Goal: Information Seeking & Learning: Learn about a topic

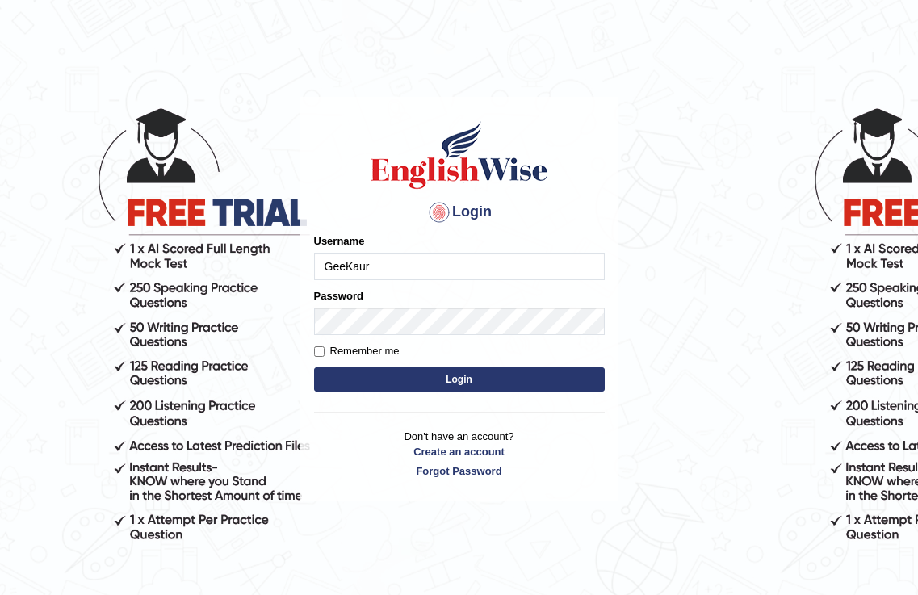
type input "GeeKaur"
click at [424, 375] on button "Login" at bounding box center [459, 379] width 291 height 24
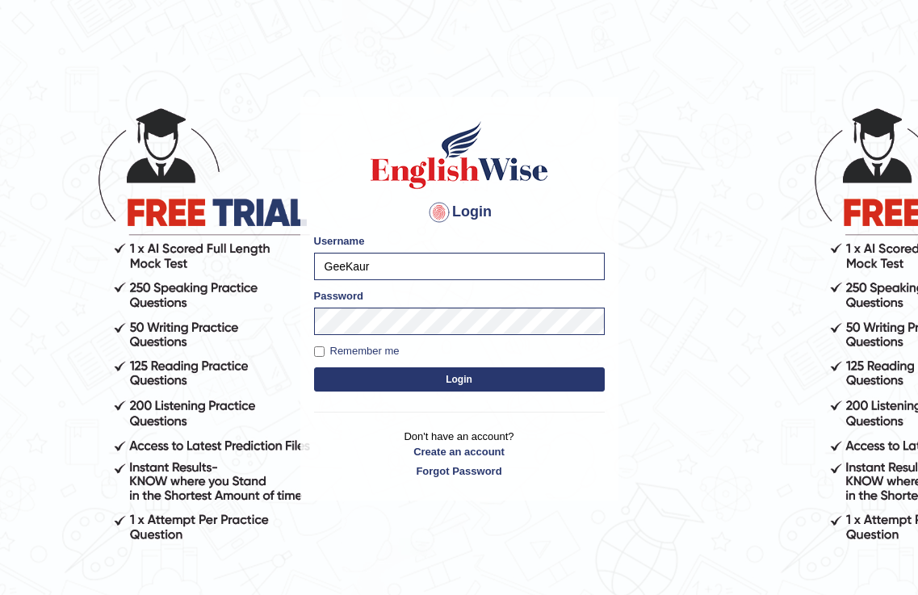
click at [412, 376] on button "Login" at bounding box center [459, 379] width 291 height 24
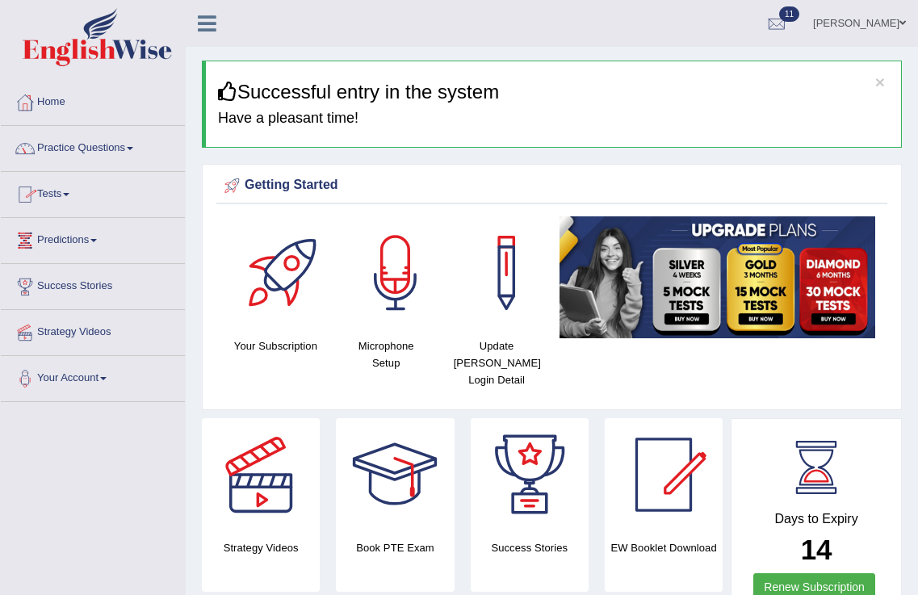
click at [73, 141] on link "Practice Questions" at bounding box center [93, 146] width 184 height 40
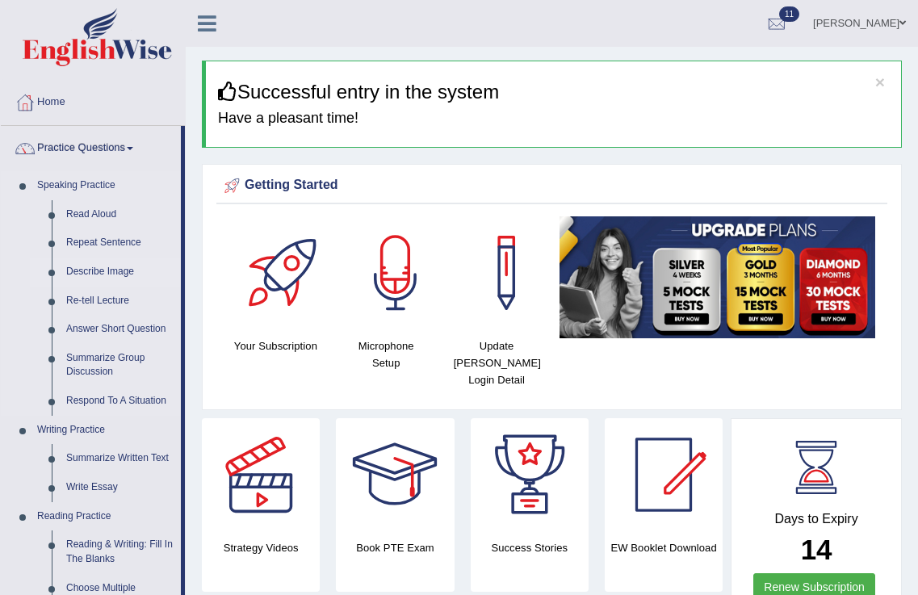
scroll to position [592, 0]
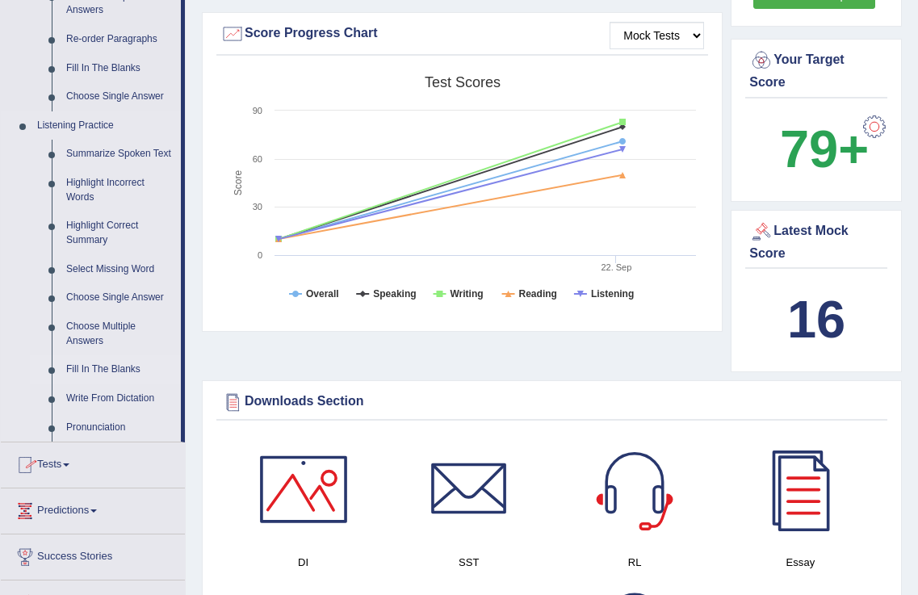
click at [71, 367] on link "Fill In The Blanks" at bounding box center [120, 369] width 122 height 29
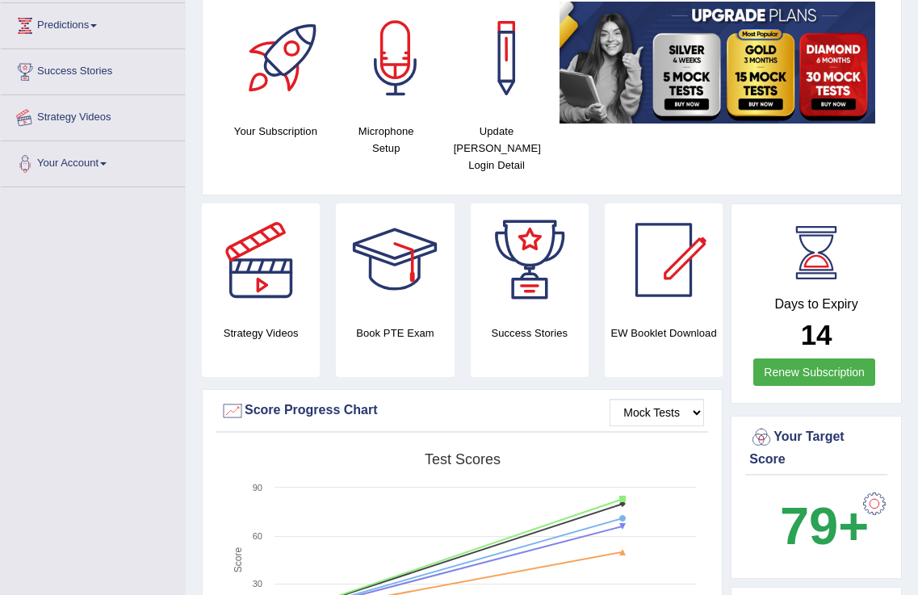
scroll to position [339, 0]
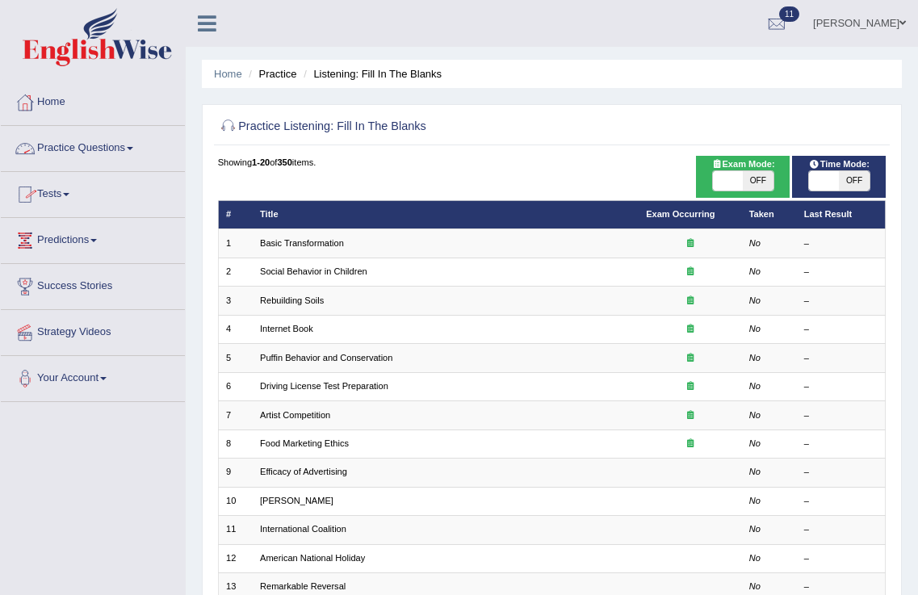
click at [113, 148] on link "Practice Questions" at bounding box center [93, 146] width 184 height 40
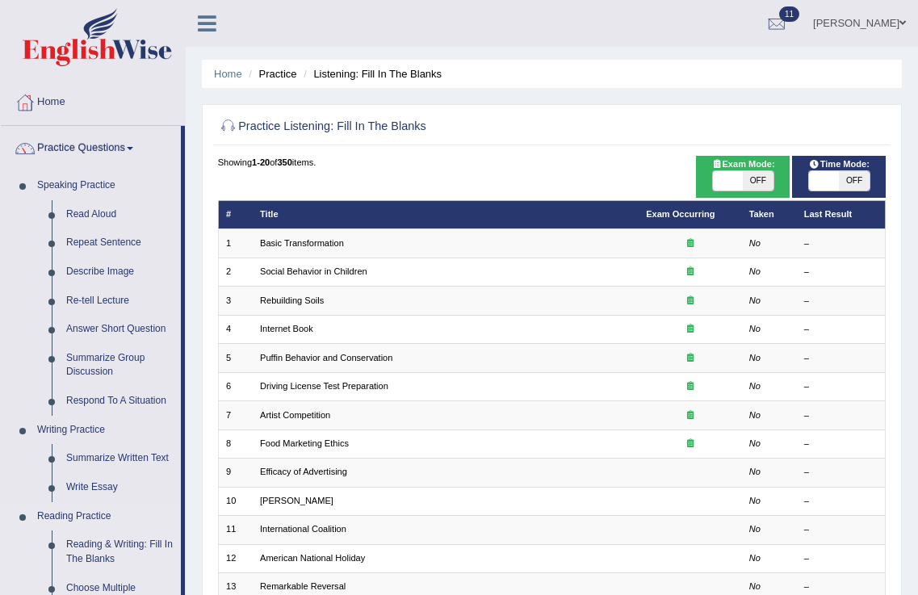
scroll to position [296, 0]
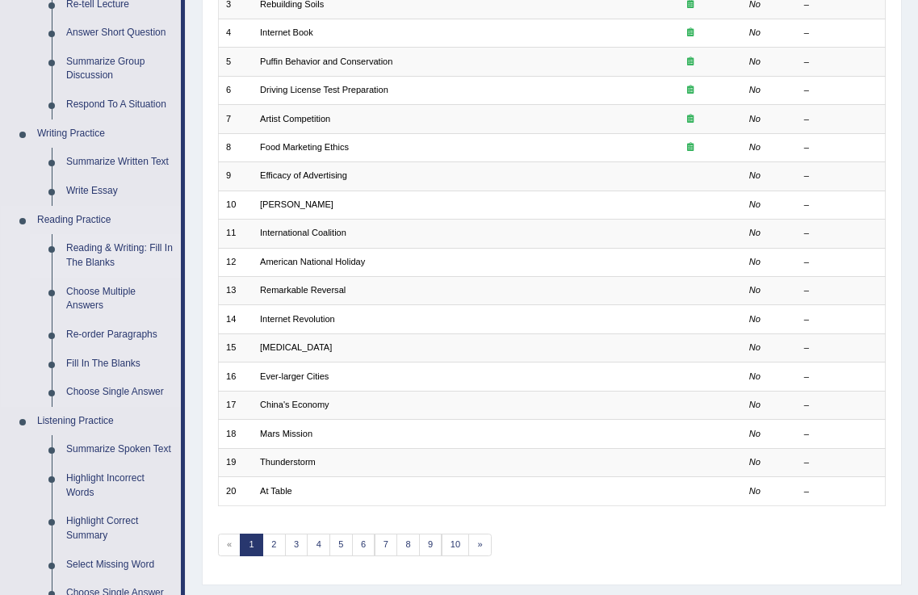
click at [103, 251] on link "Reading & Writing: Fill In The Blanks" at bounding box center [120, 255] width 122 height 43
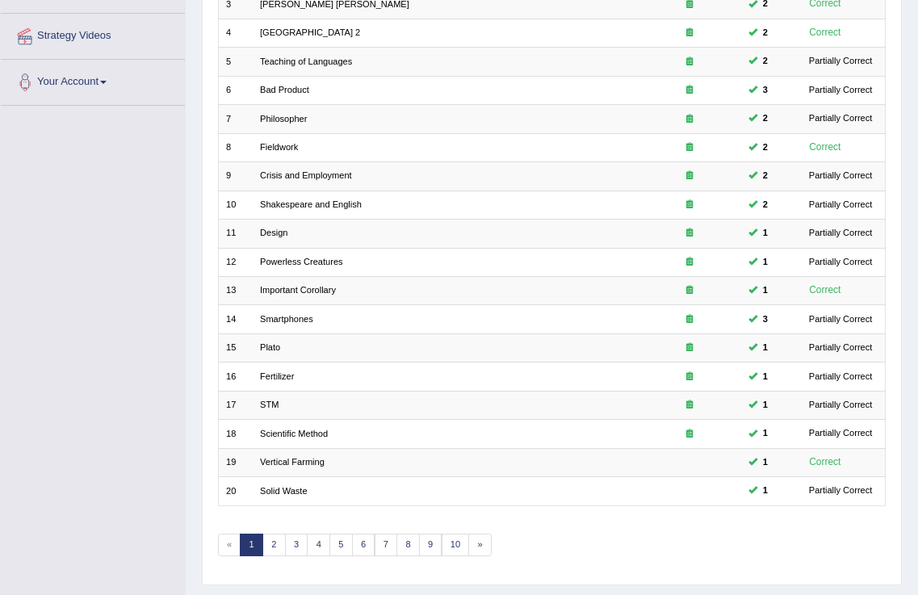
scroll to position [338, 0]
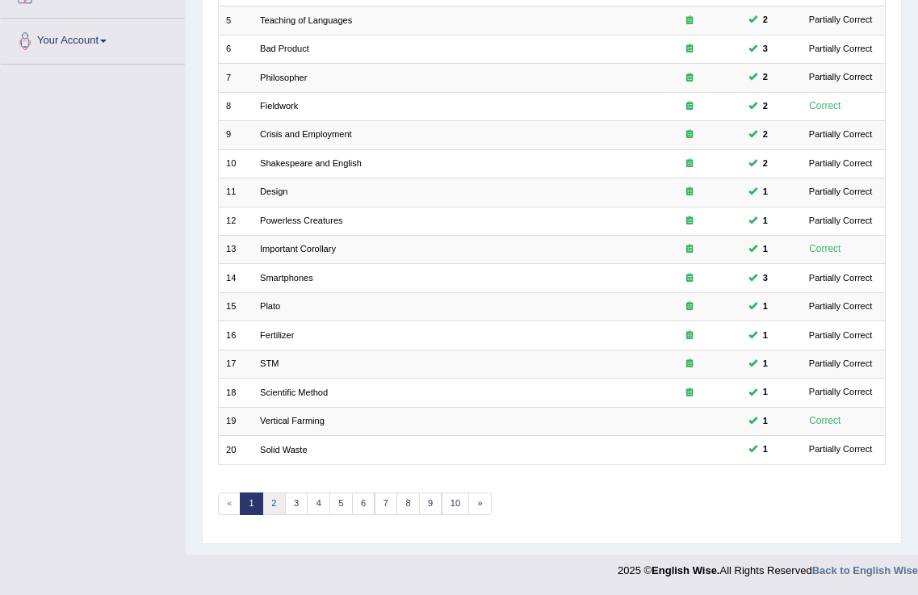
click at [271, 503] on link "2" at bounding box center [273, 504] width 23 height 23
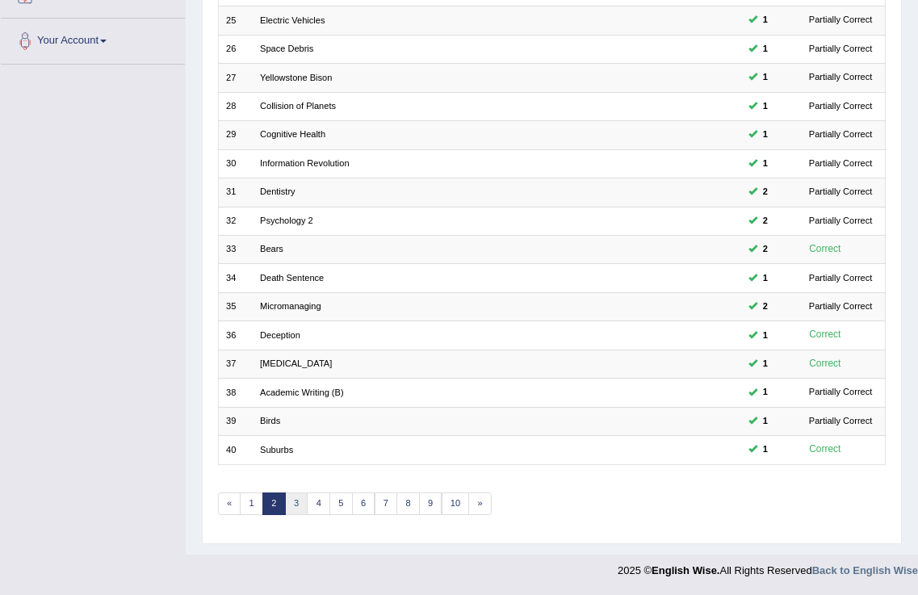
click at [292, 502] on link "3" at bounding box center [296, 504] width 23 height 23
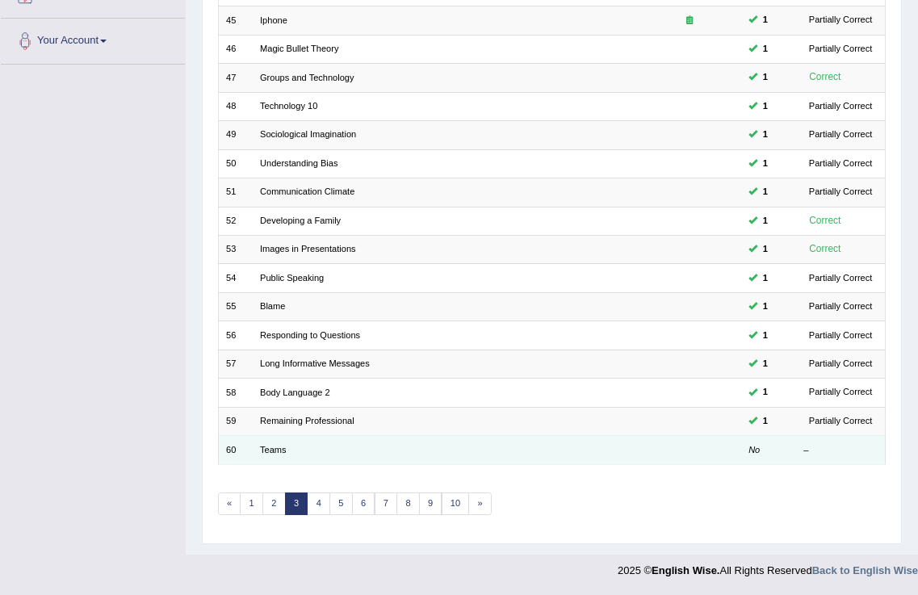
click at [271, 455] on td "Teams" at bounding box center [446, 450] width 386 height 28
click at [272, 443] on td "Teams" at bounding box center [446, 450] width 386 height 28
click at [749, 451] on em "No" at bounding box center [754, 450] width 11 height 10
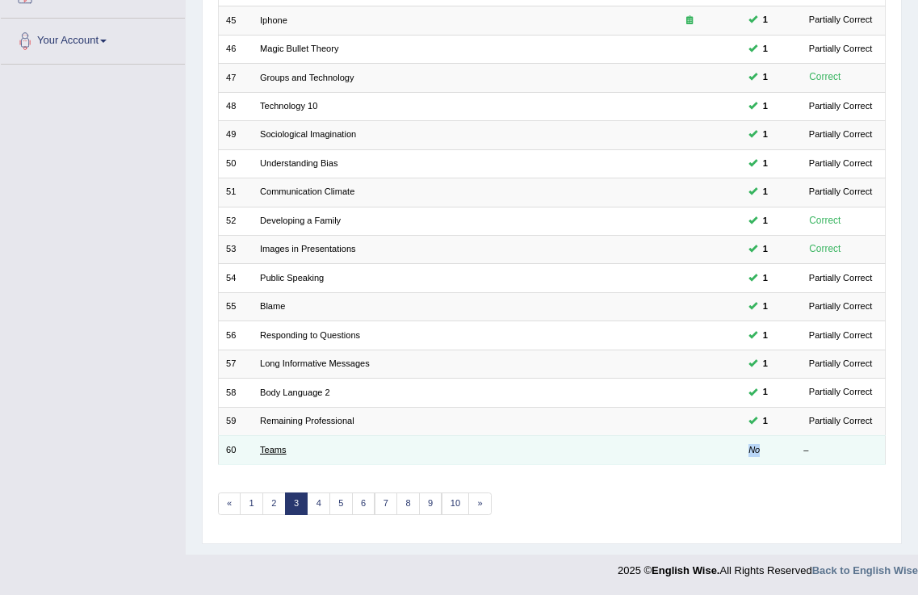
click at [278, 450] on link "Teams" at bounding box center [273, 450] width 27 height 10
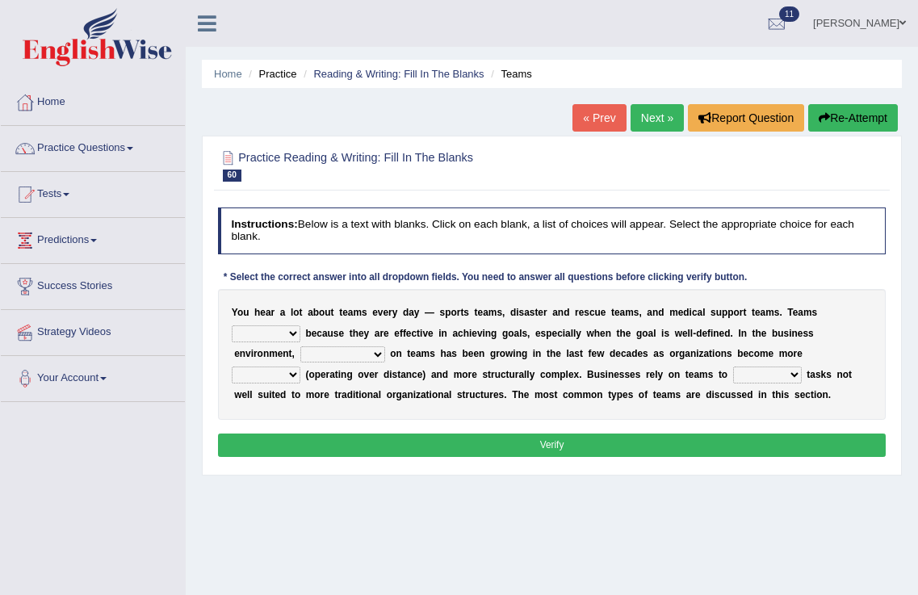
click at [294, 335] on select "exert extend express exist" at bounding box center [266, 333] width 69 height 16
select select "exert"
click at [232, 325] on select "exert extend express exist" at bounding box center [266, 333] width 69 height 16
click at [379, 352] on select "reliability reliance realization independence" at bounding box center [342, 354] width 85 height 16
click at [771, 366] on div "Y o u h e a r a l o t a b o u t t e a m s e v e r y d a y — s p o r t s t e a m…" at bounding box center [552, 354] width 669 height 131
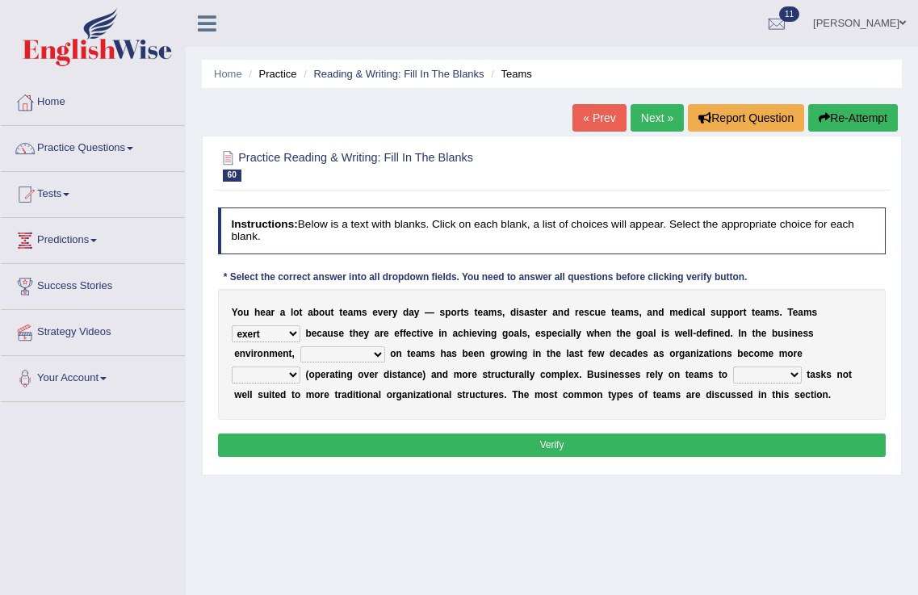
click at [282, 374] on select "authentic virtual simplified veritable" at bounding box center [266, 375] width 69 height 16
click at [375, 353] on select "reliability reliance realization independence" at bounding box center [342, 354] width 85 height 16
click at [354, 464] on div "Instructions: Below is a text with blanks. Click on each blank, a list of choic…" at bounding box center [551, 334] width 675 height 267
click at [297, 373] on select "authentic virtual simplified veritable" at bounding box center [266, 375] width 69 height 16
select select "authentic"
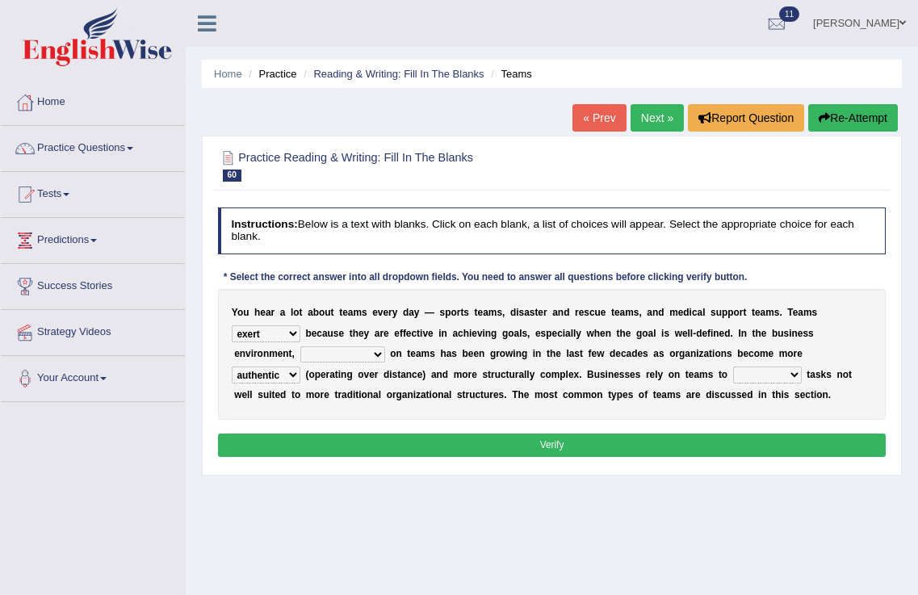
click at [232, 367] on select "authentic virtual simplified veritable" at bounding box center [266, 375] width 69 height 16
click at [791, 377] on select "perform possess compare conform" at bounding box center [767, 375] width 69 height 16
select select "perform"
click at [733, 367] on select "perform possess compare conform" at bounding box center [767, 375] width 69 height 16
click at [376, 354] on select "reliability reliance realization independence" at bounding box center [342, 354] width 85 height 16
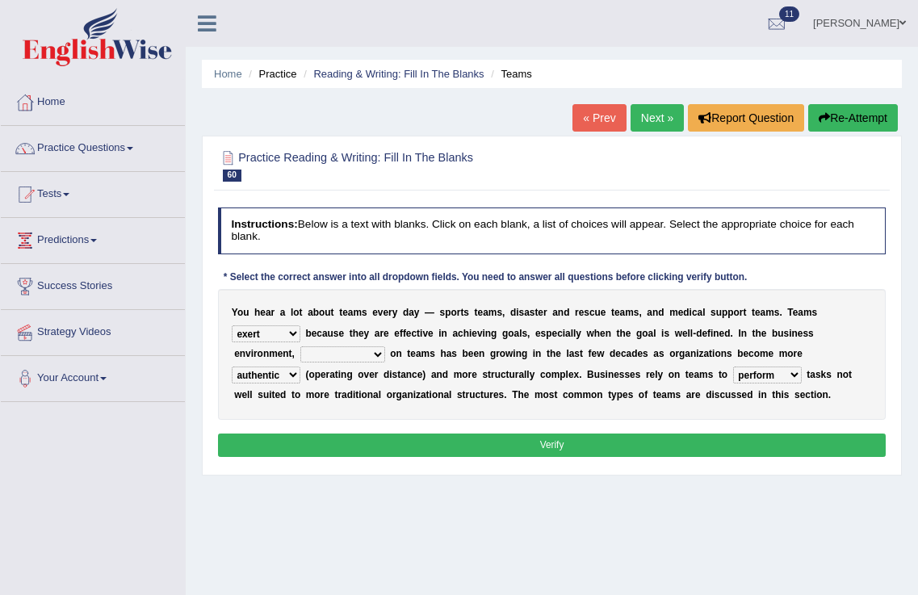
select select "reliance"
click at [300, 346] on select "reliability reliance realization independence" at bounding box center [342, 354] width 85 height 16
click at [522, 442] on button "Verify" at bounding box center [552, 445] width 669 height 23
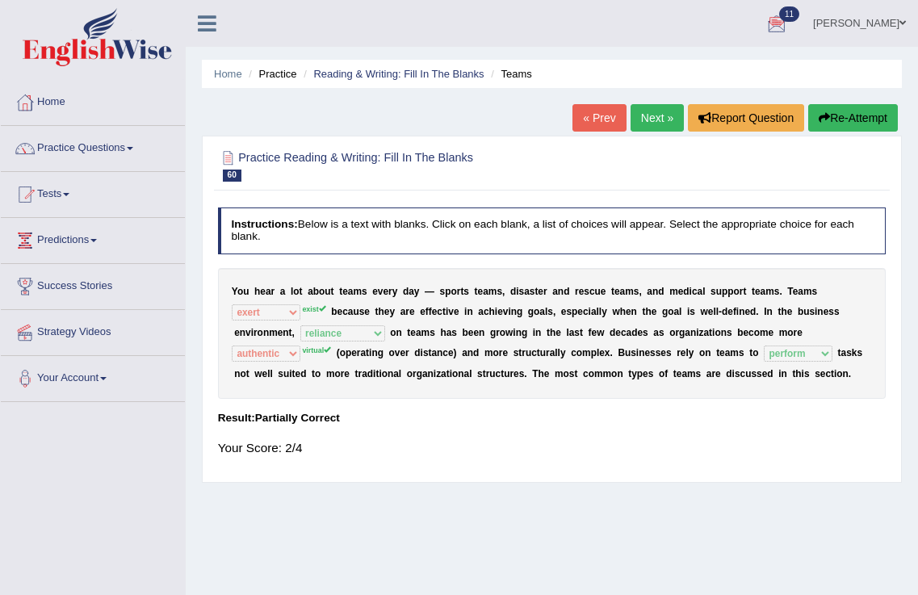
click at [662, 127] on link "Next »" at bounding box center [657, 117] width 53 height 27
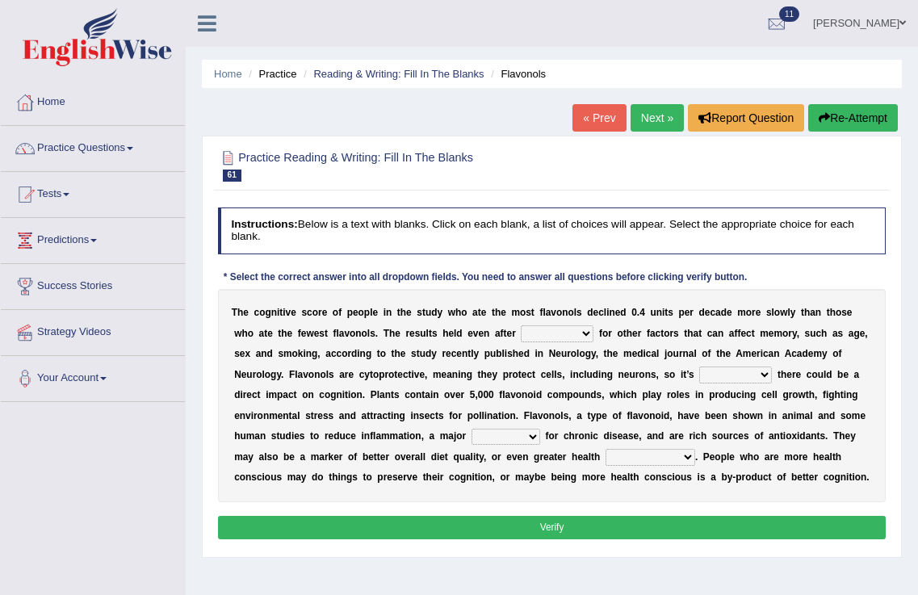
click at [900, 18] on link "gurpreet kaur" at bounding box center [859, 21] width 117 height 42
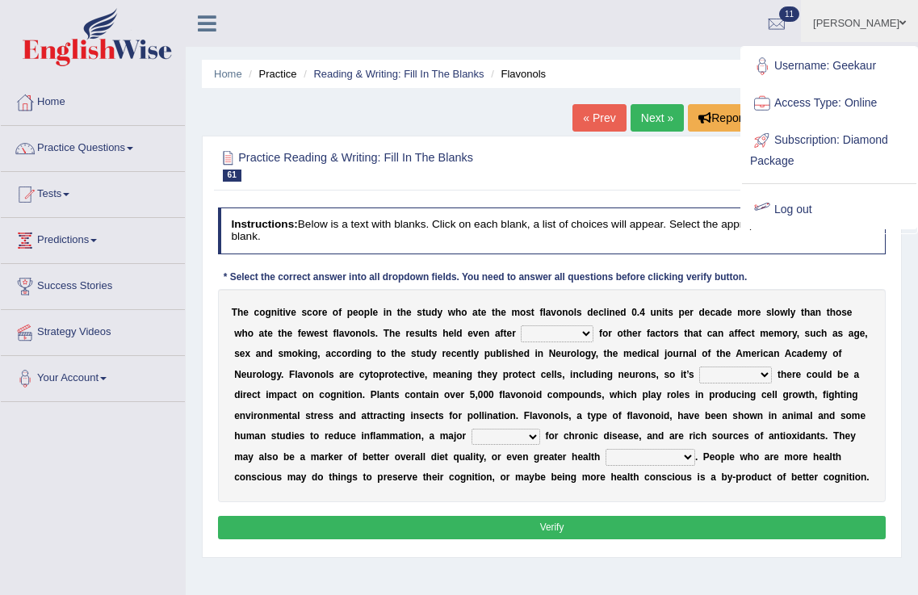
click at [800, 204] on link "Log out" at bounding box center [829, 209] width 174 height 37
